Goal: Information Seeking & Learning: Learn about a topic

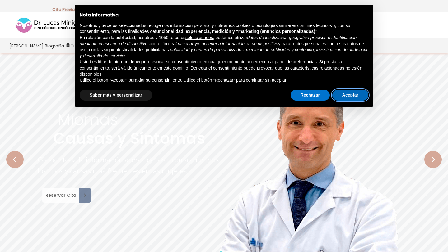
click at [353, 95] on button "Aceptar" at bounding box center [350, 95] width 36 height 11
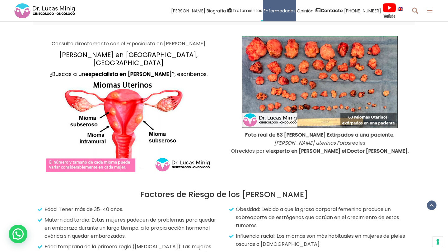
scroll to position [601, 0]
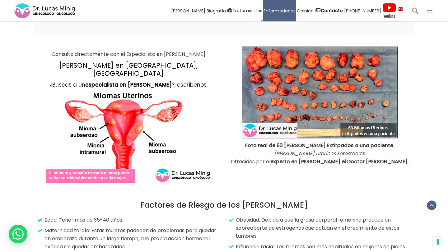
click at [325, 87] on img at bounding box center [319, 93] width 155 height 92
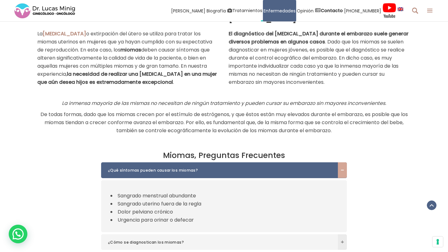
scroll to position [1985, 0]
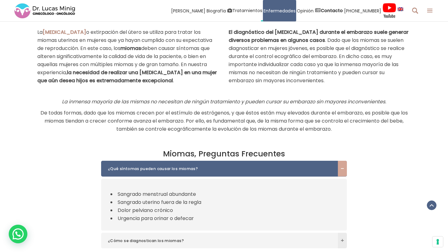
click at [266, 95] on div at bounding box center [223, 90] width 373 height 10
click at [177, 60] on span "o extirpación del útero se utiliza para tratar los miomas uterinos en mujeres q…" at bounding box center [126, 57] width 179 height 56
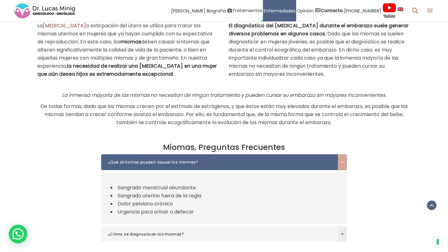
scroll to position [1994, 0]
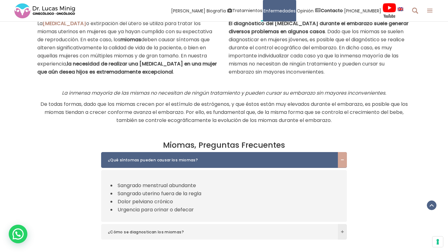
click at [182, 76] on p "La [MEDICAL_DATA] o extirpación del útero se utiliza para tratar los miomas ute…" at bounding box center [128, 48] width 182 height 57
click at [179, 65] on p "La [MEDICAL_DATA] o extirpación del útero se utiliza para tratar los miomas ute…" at bounding box center [128, 48] width 182 height 57
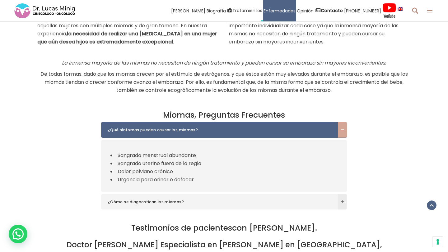
scroll to position [2027, 0]
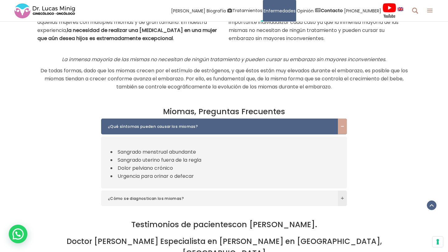
click at [189, 59] on div "La inmensa mayoría de las mismas no necesitan de ningún tratamiento y pueden cu…" at bounding box center [223, 67] width 373 height 49
click at [178, 43] on p "La [MEDICAL_DATA] o extirpación del útero se utiliza para tratar los miomas ute…" at bounding box center [128, 14] width 182 height 57
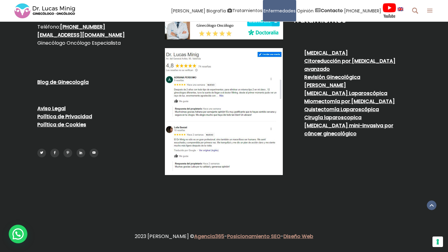
scroll to position [3059, 0]
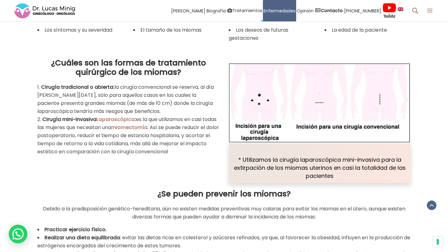
scroll to position [1662, 0]
